Goal: Task Accomplishment & Management: Manage account settings

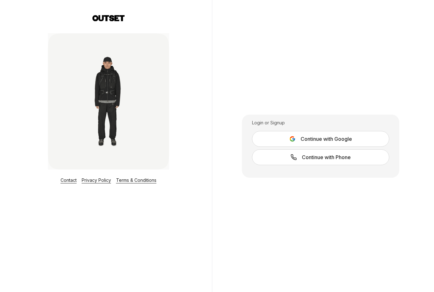
click at [334, 143] on span "Continue with Google" at bounding box center [325, 139] width 51 height 8
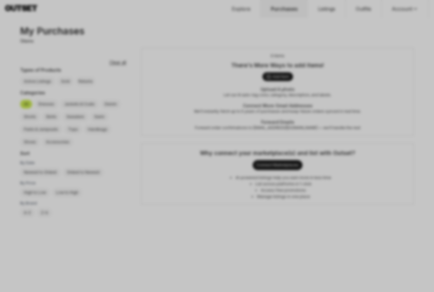
click at [366, 247] on div at bounding box center [217, 146] width 434 height 292
click at [348, 221] on div at bounding box center [217, 146] width 434 height 292
